Goal: Task Accomplishment & Management: Manage account settings

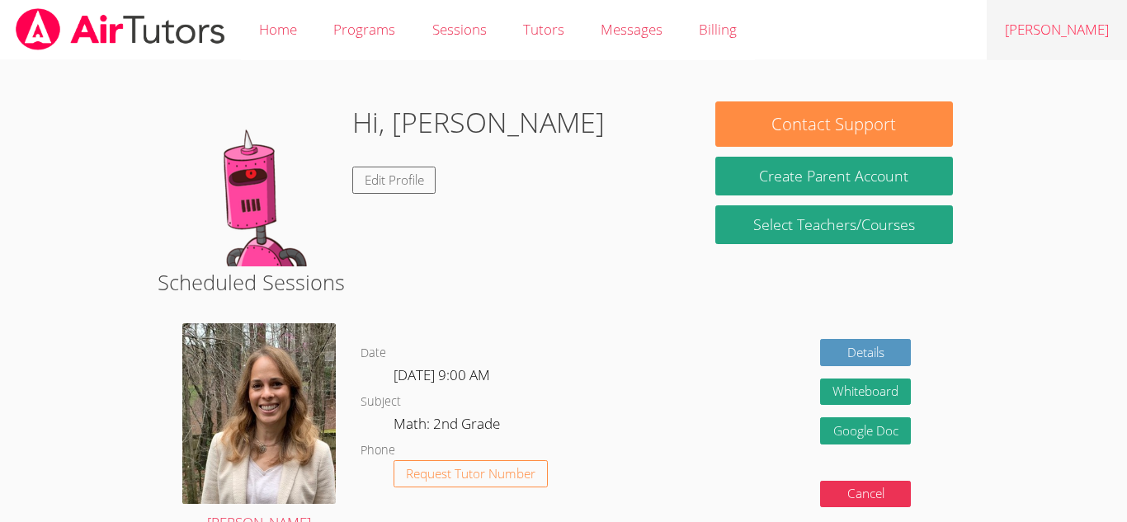
click at [1036, 32] on link "Logout Santana" at bounding box center [1056, 30] width 140 height 60
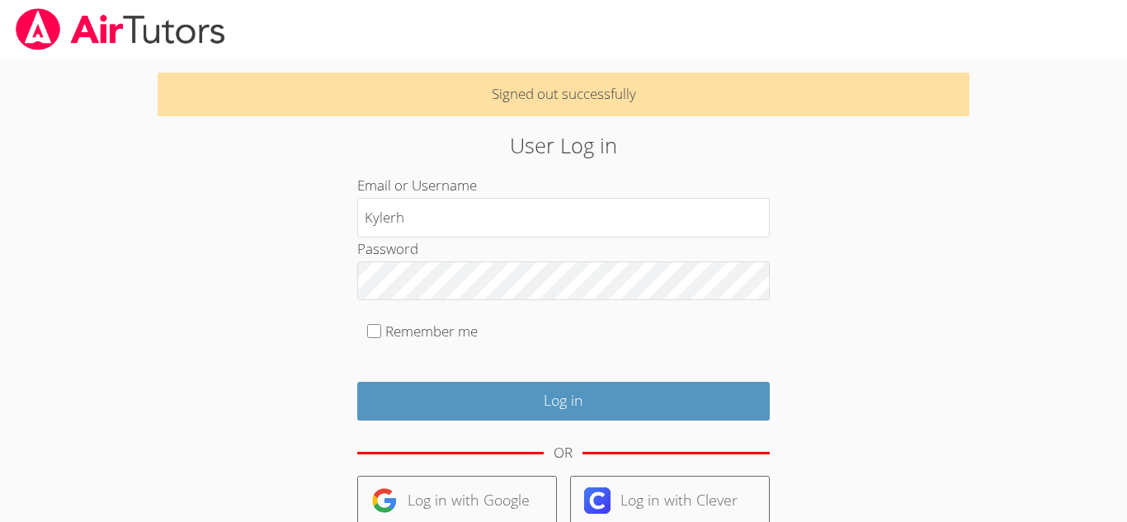
type input "Kylerh"
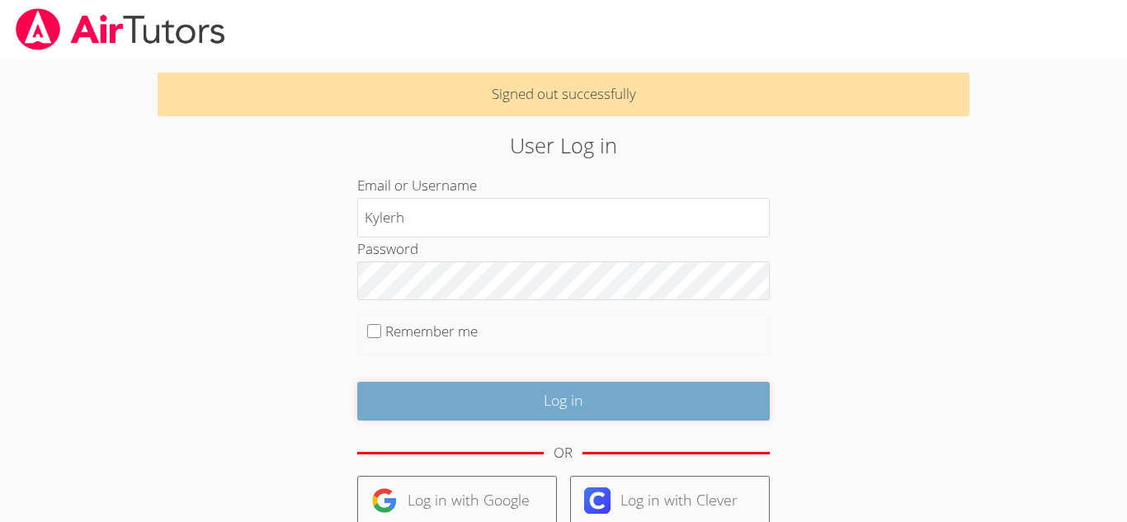
click at [433, 408] on input "Log in" at bounding box center [563, 401] width 412 height 39
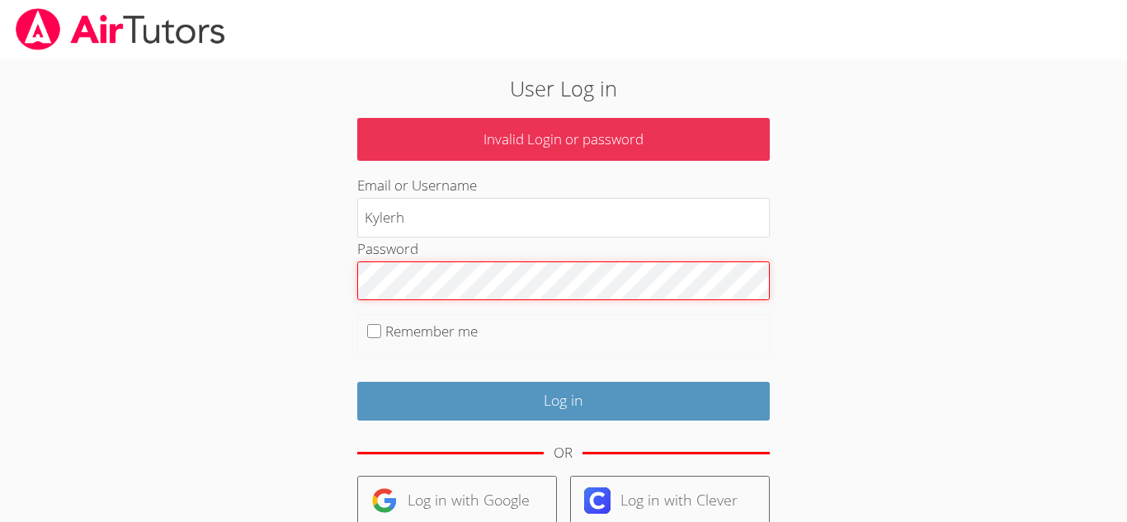
click at [357, 382] on input "Log in" at bounding box center [563, 401] width 412 height 39
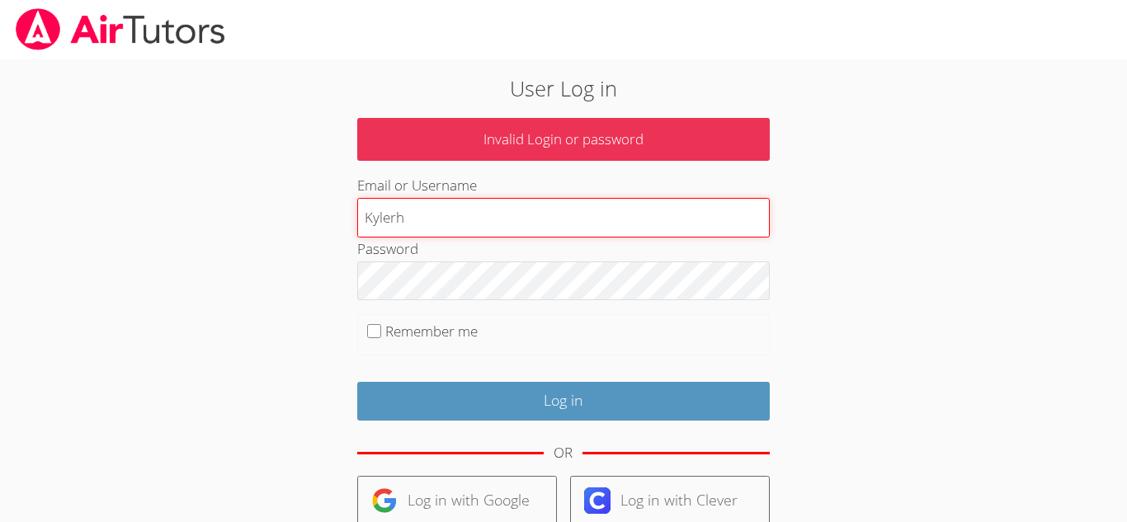
click at [475, 216] on input "Kylerh" at bounding box center [563, 218] width 412 height 40
type input "KylerG"
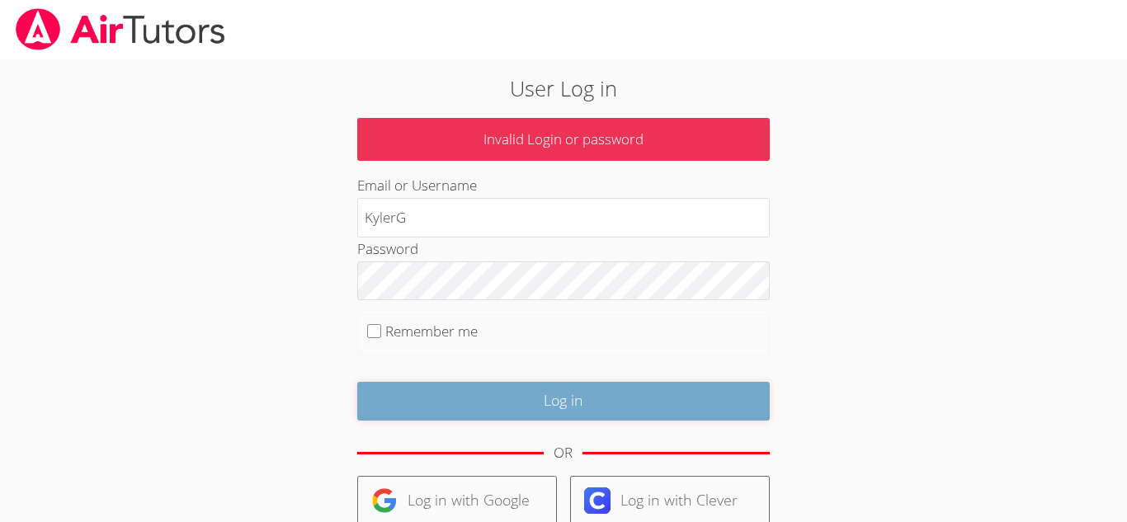
click at [387, 399] on input "Log in" at bounding box center [563, 401] width 412 height 39
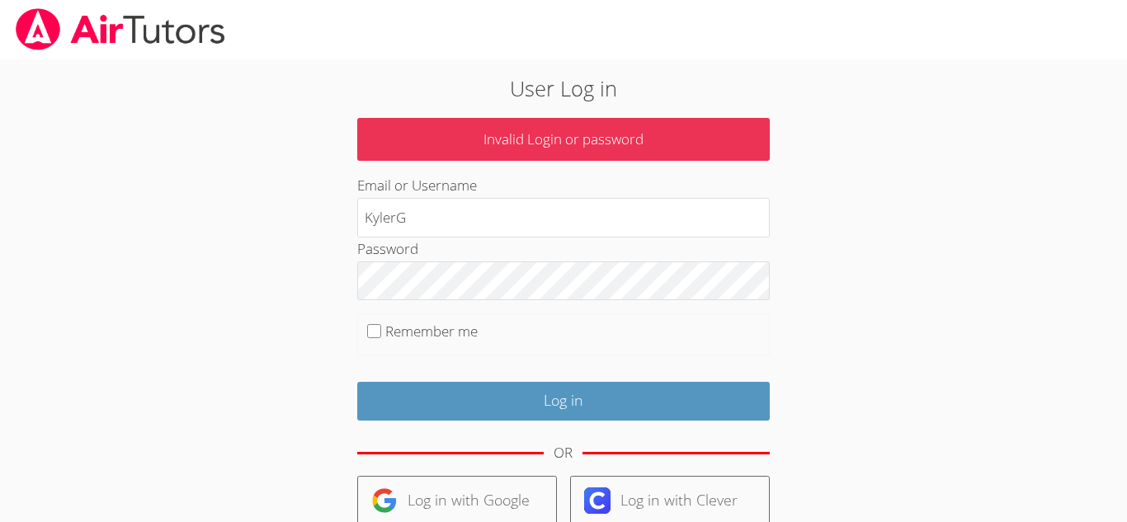
click at [357, 382] on input "Log in" at bounding box center [563, 401] width 412 height 39
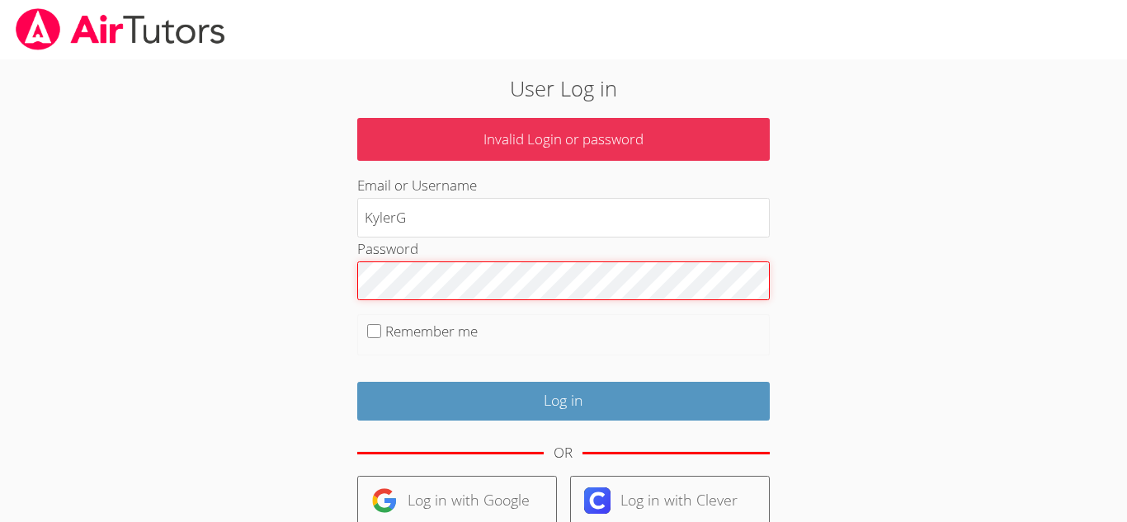
click at [357, 382] on input "Log in" at bounding box center [563, 401] width 412 height 39
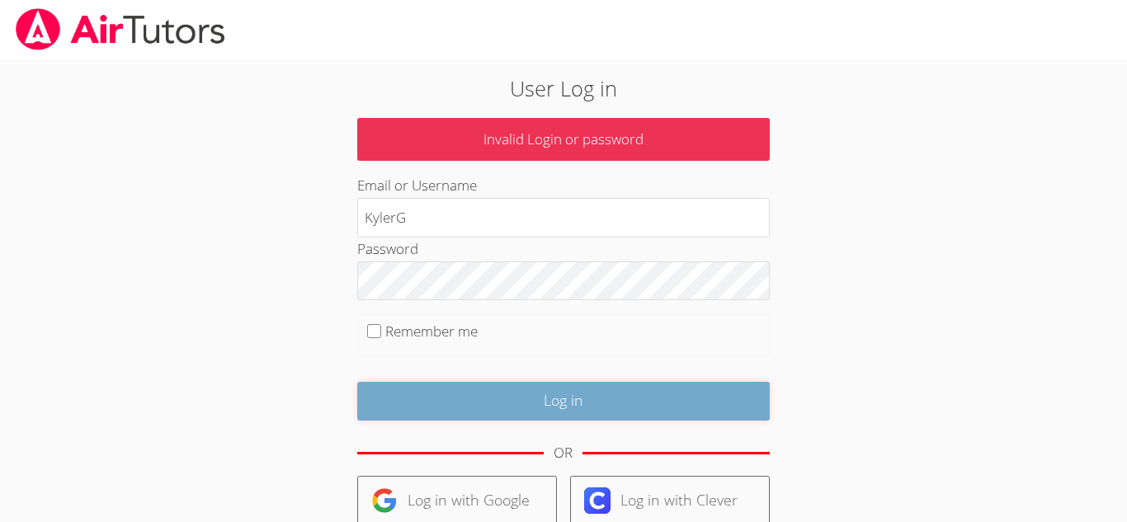
click at [449, 412] on input "Log in" at bounding box center [563, 401] width 412 height 39
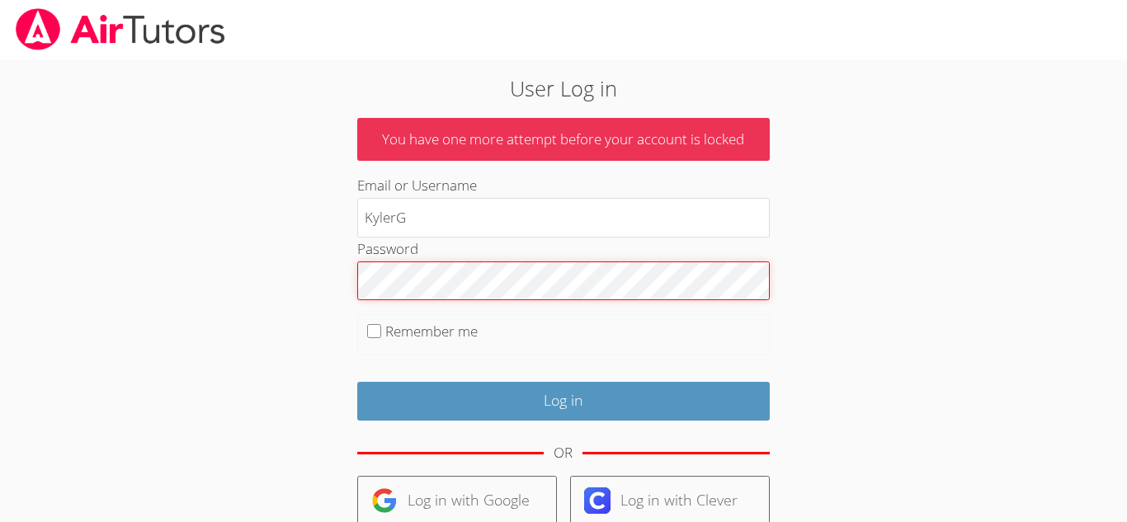
click at [357, 382] on input "Log in" at bounding box center [563, 401] width 412 height 39
